Goal: Task Accomplishment & Management: Manage account settings

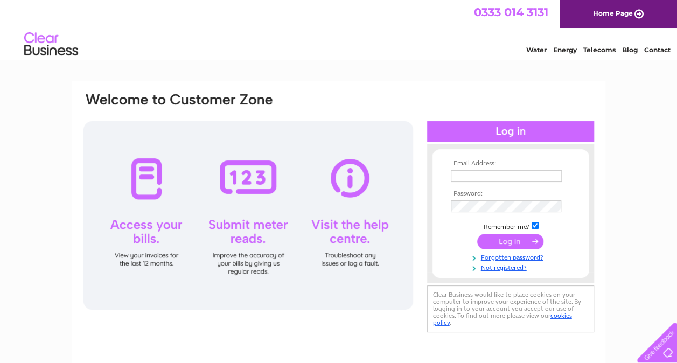
type input "[EMAIL_ADDRESS][DOMAIN_NAME]"
click at [514, 241] on input "submit" at bounding box center [510, 241] width 66 height 15
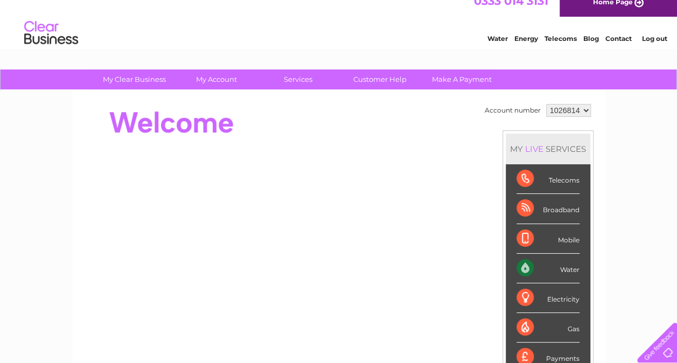
scroll to position [12, 0]
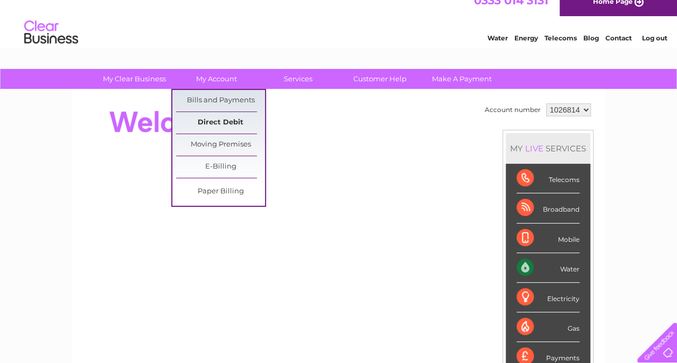
click at [229, 116] on link "Direct Debit" at bounding box center [220, 123] width 89 height 22
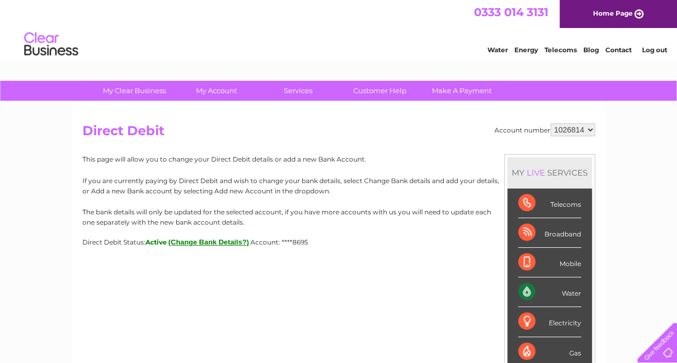
click at [217, 244] on button "(Change Bank Details?)" at bounding box center [209, 242] width 81 height 8
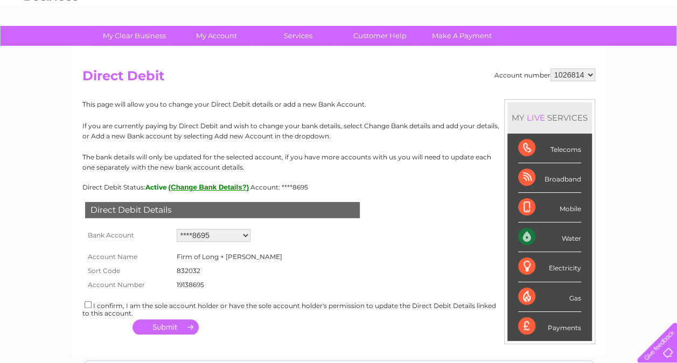
scroll to position [63, 0]
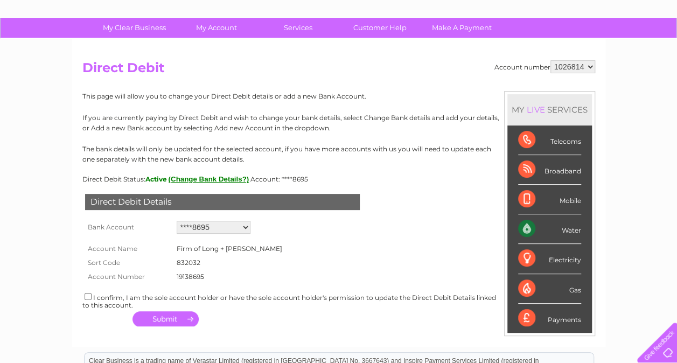
click at [212, 228] on select "Add new account ****8695 ****0615" at bounding box center [214, 227] width 74 height 13
select select "0"
click at [177, 221] on select "Add new account ****8695 ****0615" at bounding box center [214, 227] width 74 height 13
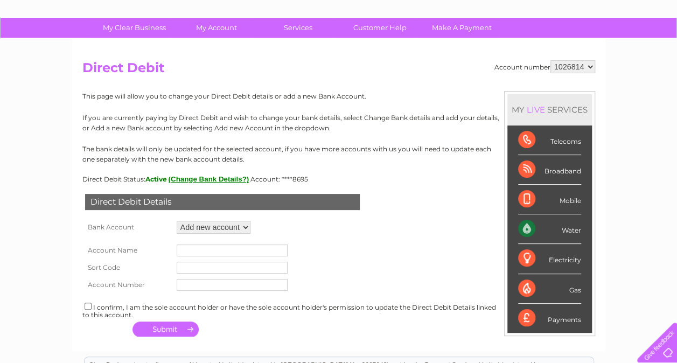
click at [199, 248] on input "text" at bounding box center [232, 251] width 111 height 12
click at [200, 267] on input "text" at bounding box center [232, 268] width 111 height 12
click at [276, 252] on input "Long & Gilmour dental care" at bounding box center [232, 251] width 111 height 12
type input "Long & Gilmour dental practice limited"
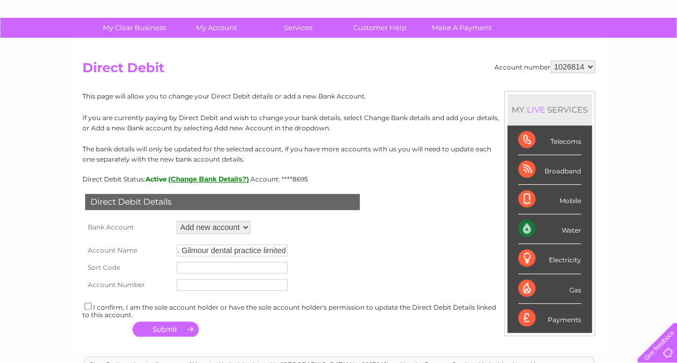
scroll to position [0, 0]
type input "832032"
type input "19138695"
click at [88, 306] on input "checkbox" at bounding box center [88, 306] width 7 height 7
checkbox input "true"
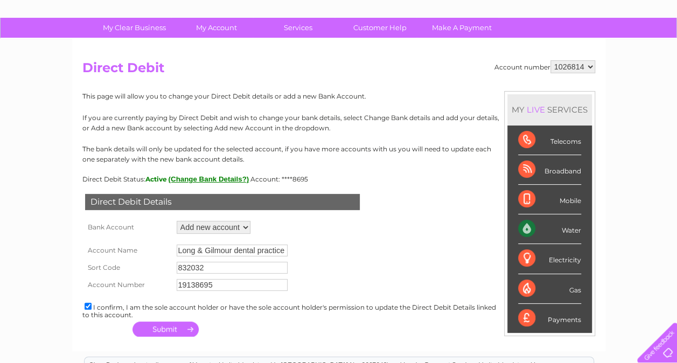
click at [152, 330] on button "button" at bounding box center [166, 329] width 66 height 15
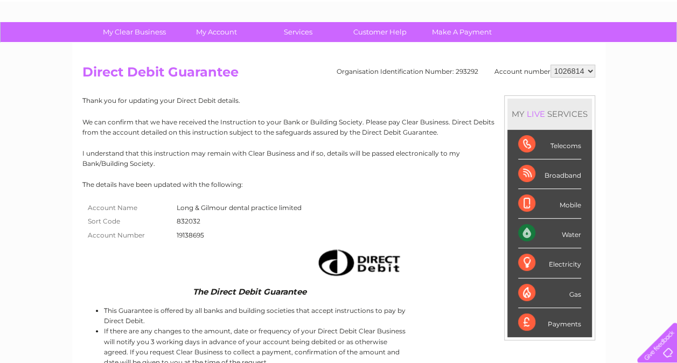
scroll to position [58, 0]
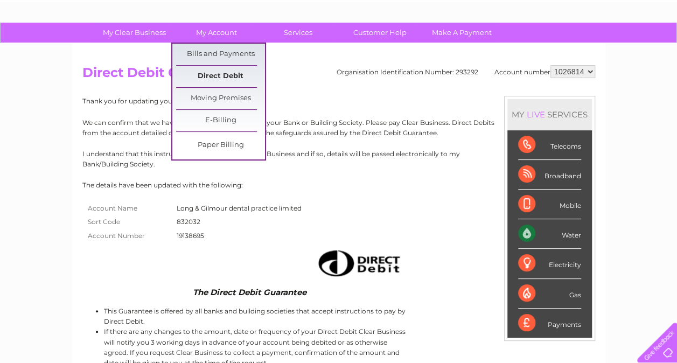
click at [232, 72] on link "Direct Debit" at bounding box center [220, 77] width 89 height 22
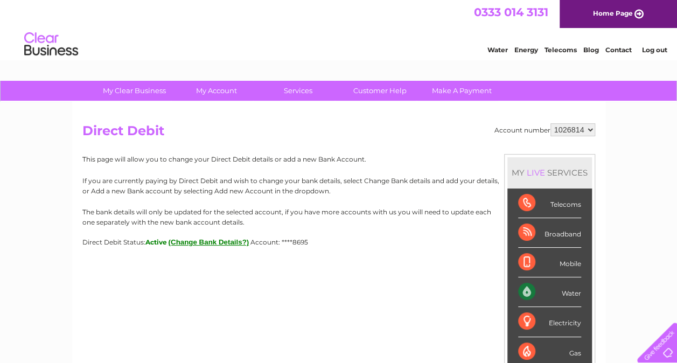
scroll to position [1, 0]
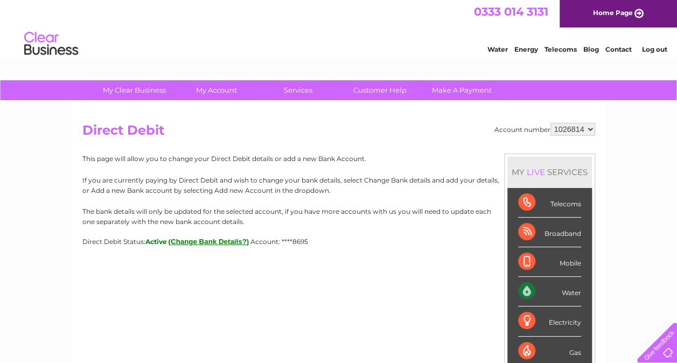
click at [308, 238] on span "Account: ****8695" at bounding box center [280, 242] width 58 height 8
